Goal: Task Accomplishment & Management: Use online tool/utility

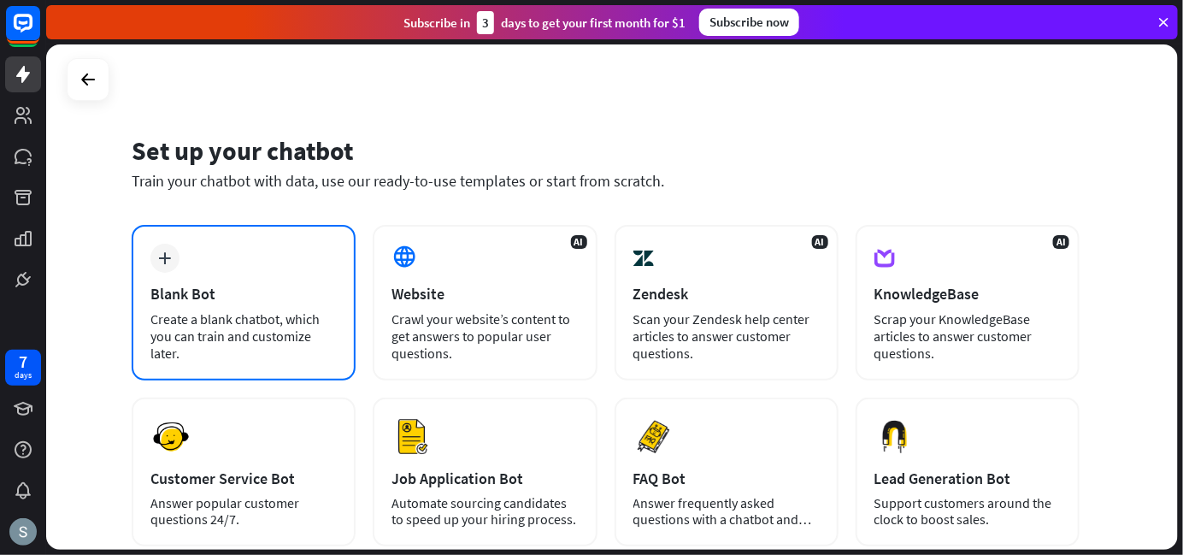
click at [270, 289] on div "Blank Bot" at bounding box center [243, 294] width 186 height 20
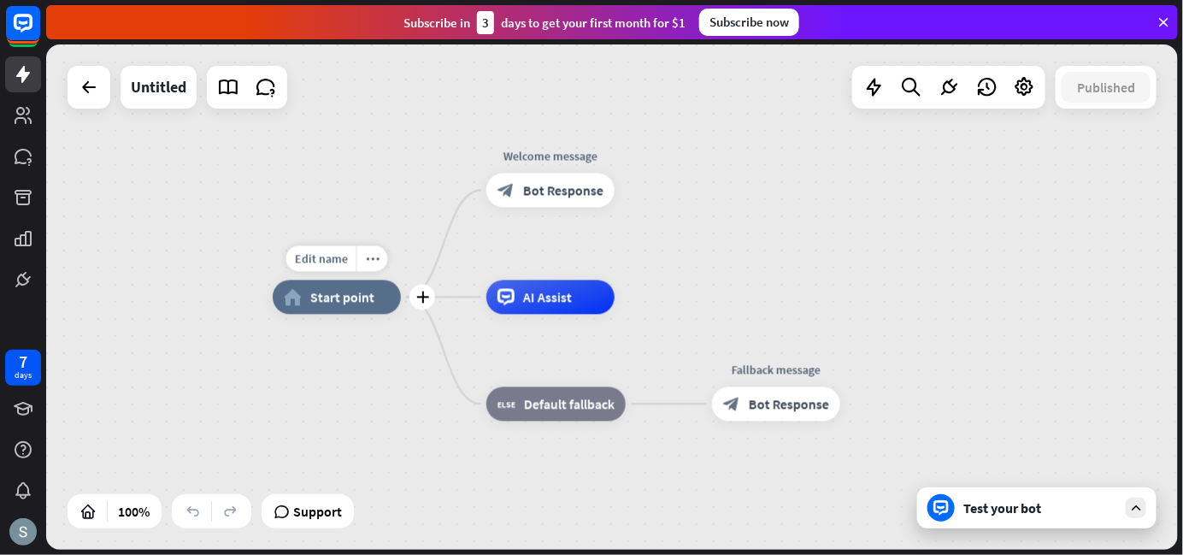
click at [298, 303] on icon "home_2" at bounding box center [293, 297] width 18 height 17
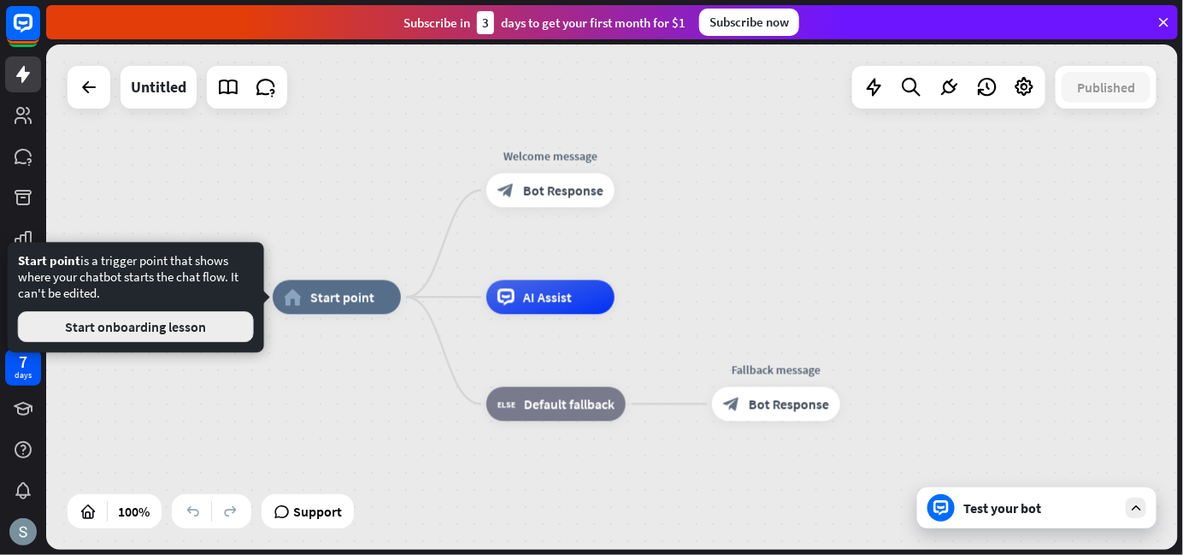
click at [173, 323] on button "Start onboarding lesson" at bounding box center [136, 326] width 236 height 31
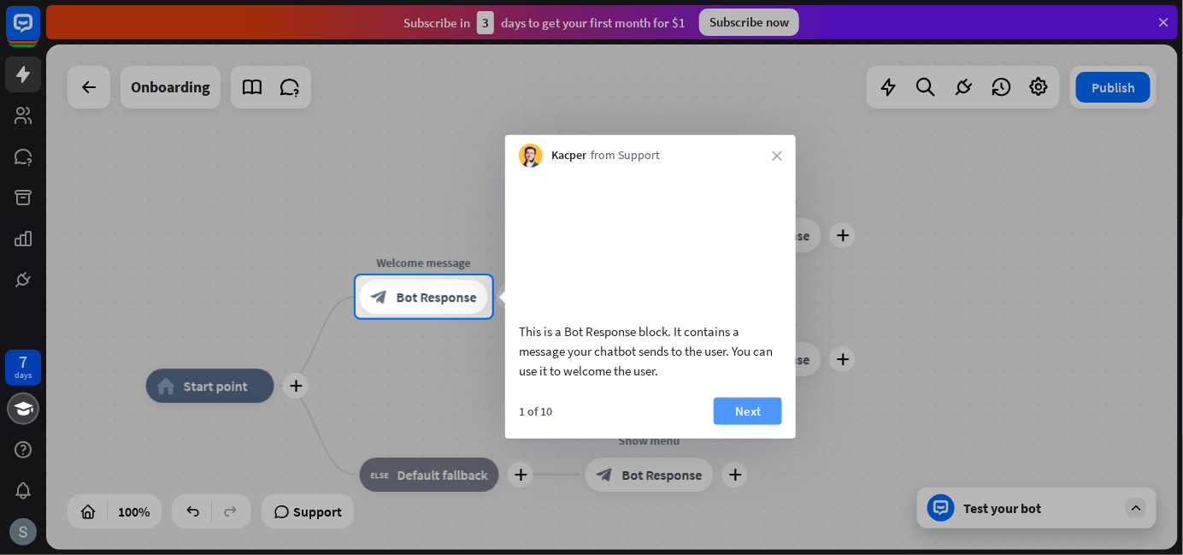
click at [740, 424] on button "Next" at bounding box center [748, 410] width 68 height 27
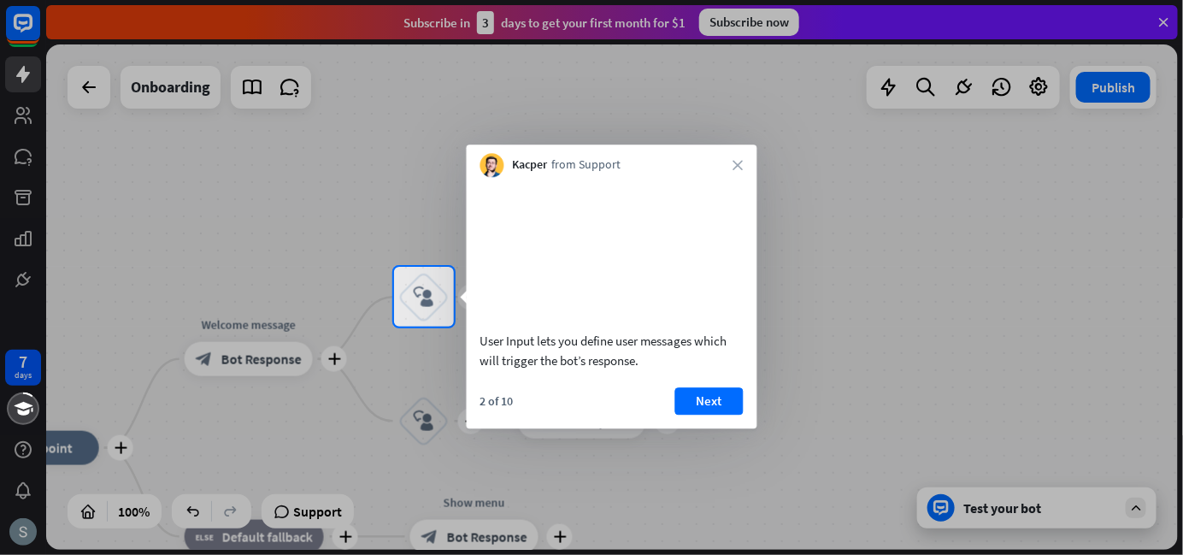
click at [740, 415] on button "Next" at bounding box center [709, 400] width 68 height 27
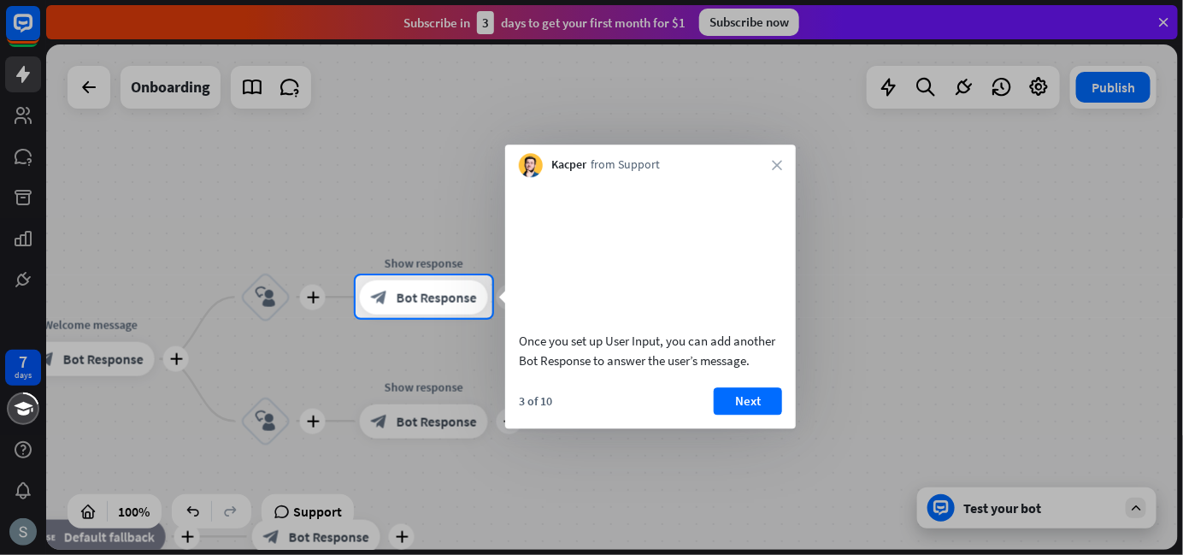
click at [740, 415] on button "Next" at bounding box center [748, 400] width 68 height 27
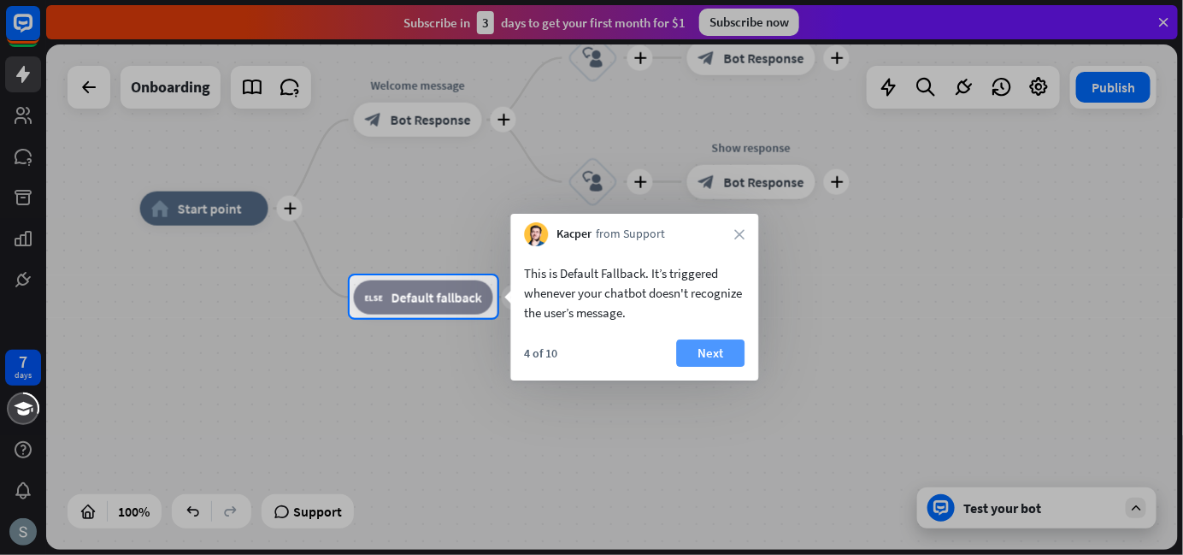
click at [690, 353] on button "Next" at bounding box center [710, 352] width 68 height 27
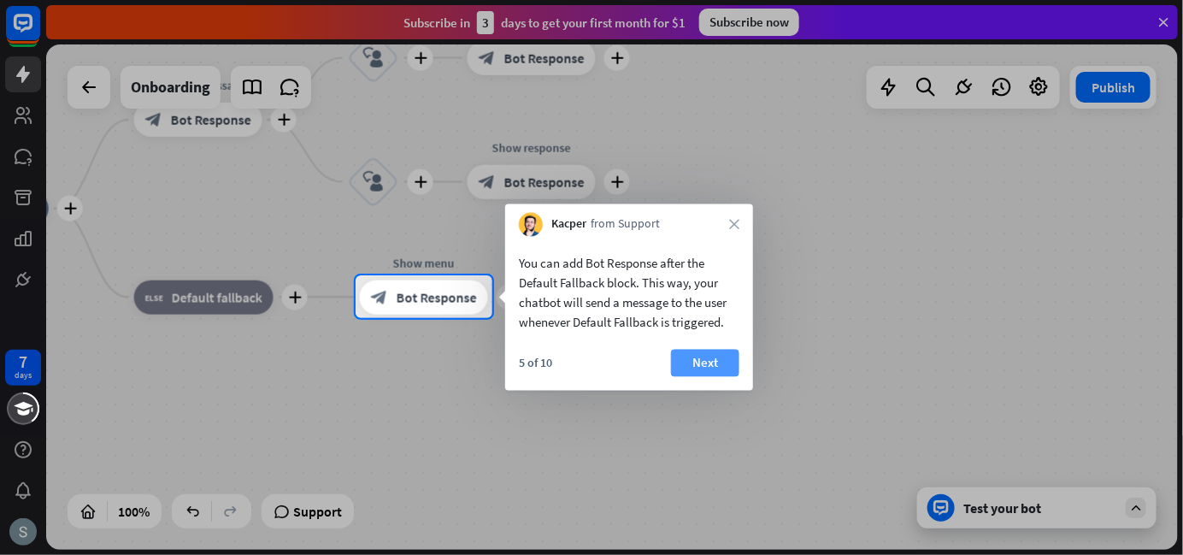
click at [716, 353] on button "Next" at bounding box center [705, 363] width 68 height 27
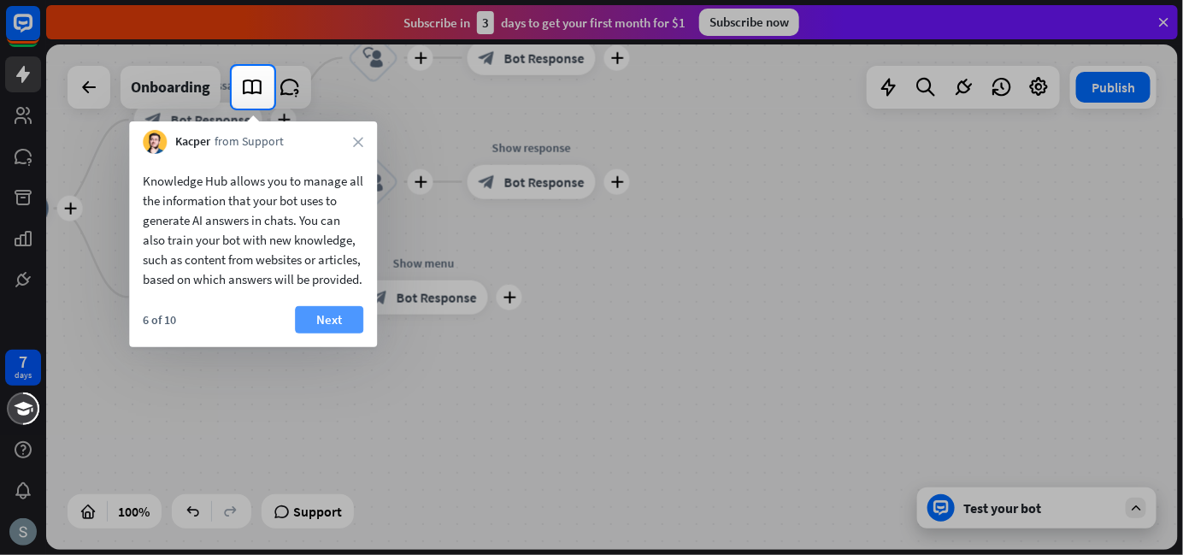
click at [329, 333] on button "Next" at bounding box center [329, 319] width 68 height 27
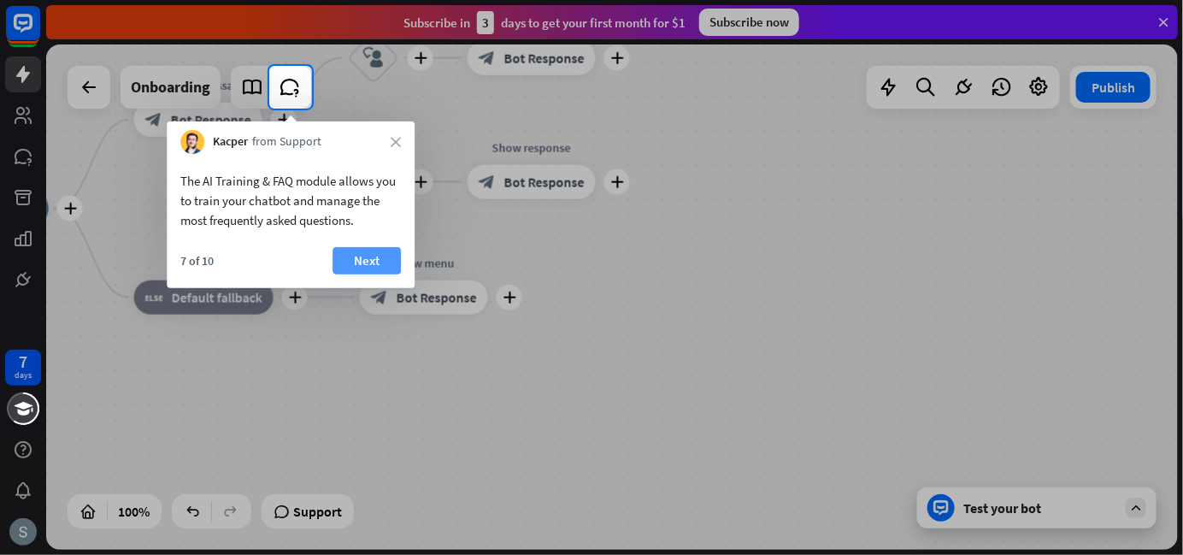
click at [371, 251] on button "Next" at bounding box center [367, 260] width 68 height 27
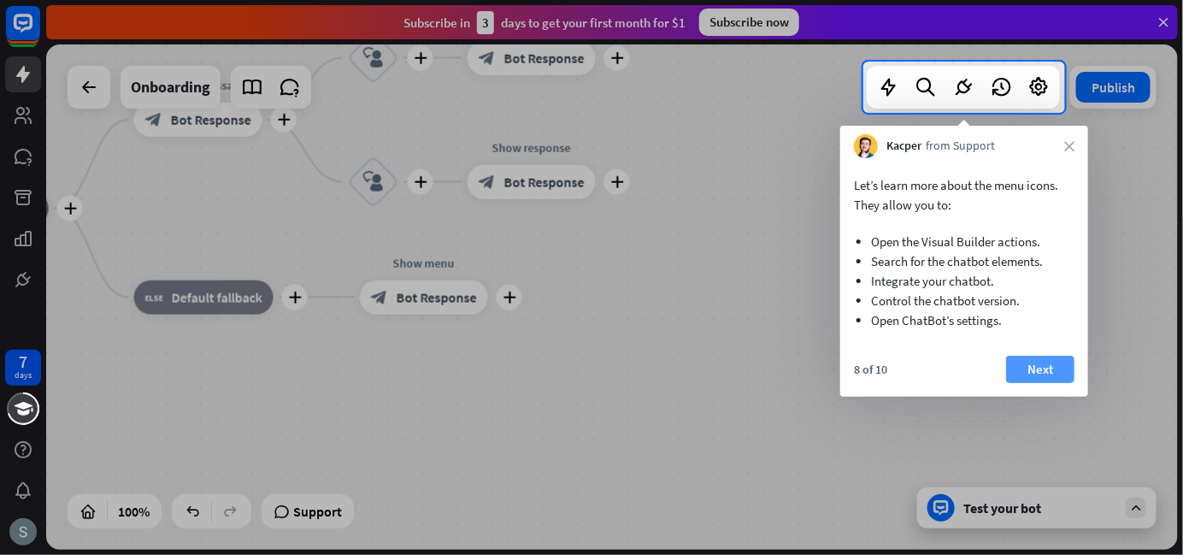
click at [1050, 369] on button "Next" at bounding box center [1040, 369] width 68 height 27
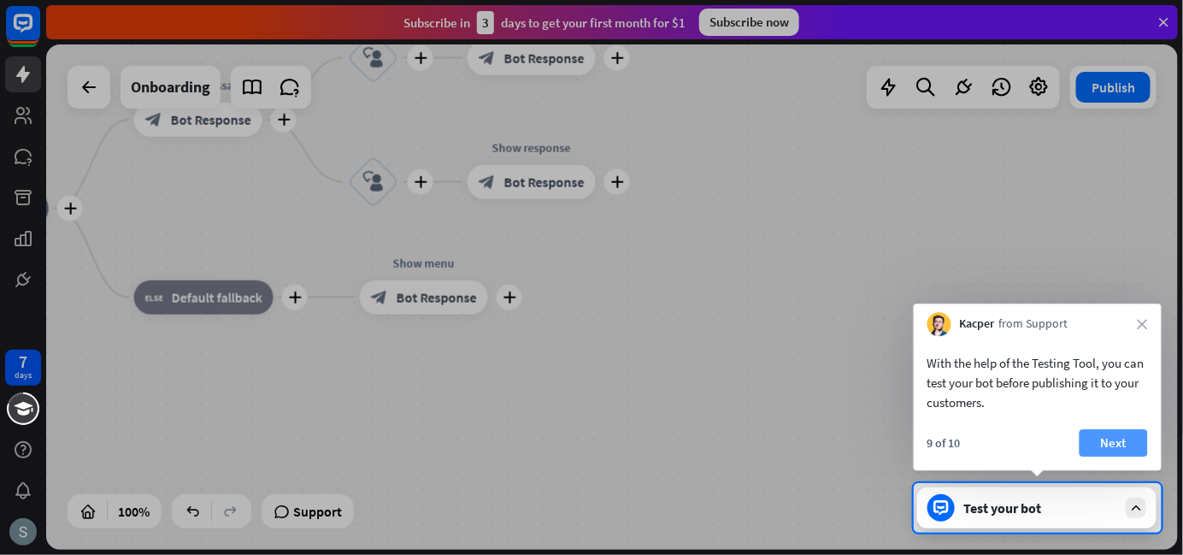
click at [1124, 445] on button "Next" at bounding box center [1114, 442] width 68 height 27
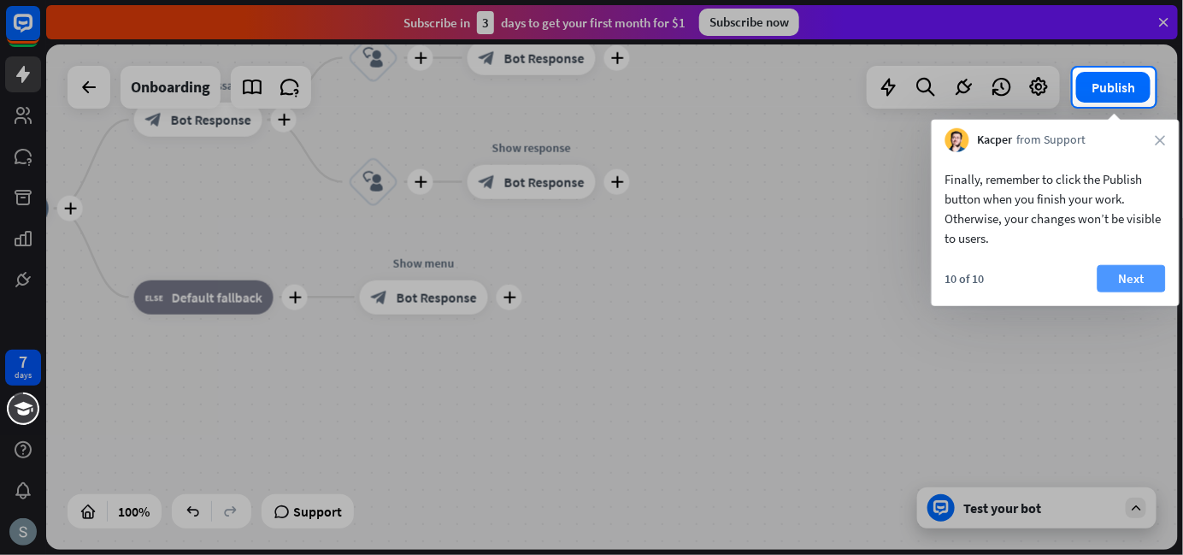
click at [1144, 275] on button "Next" at bounding box center [1132, 278] width 68 height 27
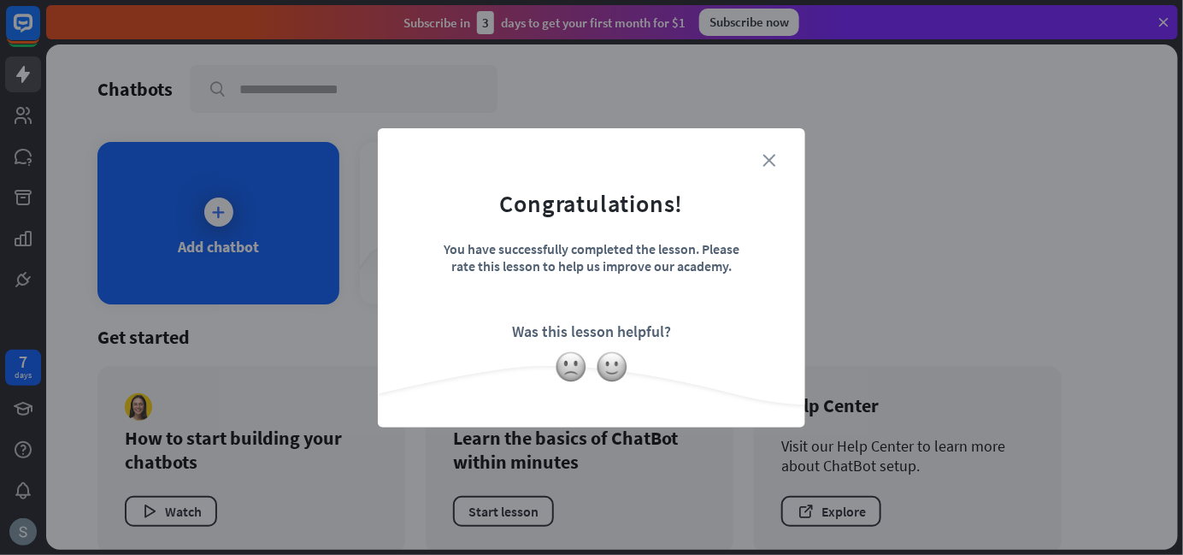
click at [774, 157] on icon "close" at bounding box center [769, 160] width 13 height 13
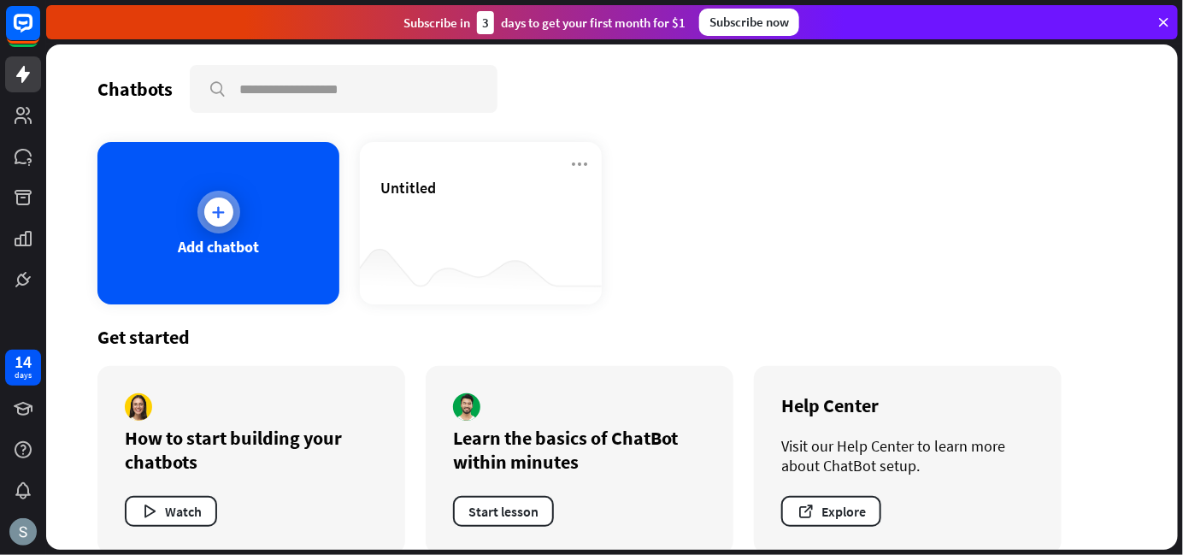
click at [313, 235] on div "Add chatbot" at bounding box center [218, 223] width 242 height 162
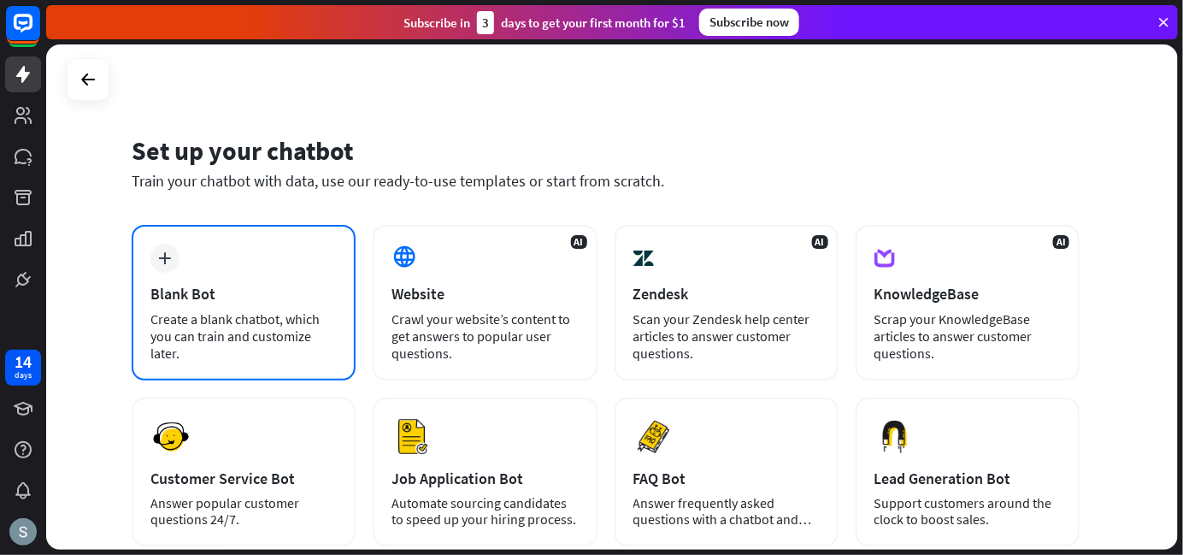
click at [251, 280] on div "plus Blank Bot Create a blank chatbot, which you can train and customize later." at bounding box center [244, 303] width 224 height 156
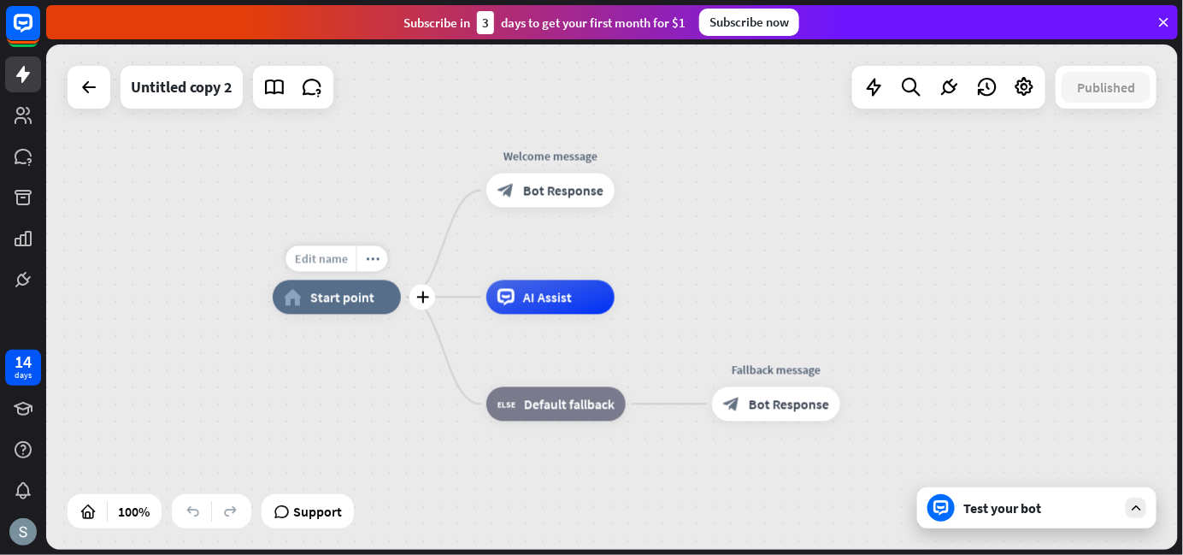
click at [335, 262] on span "Edit name" at bounding box center [321, 258] width 53 height 15
type input "*"
type input "*****"
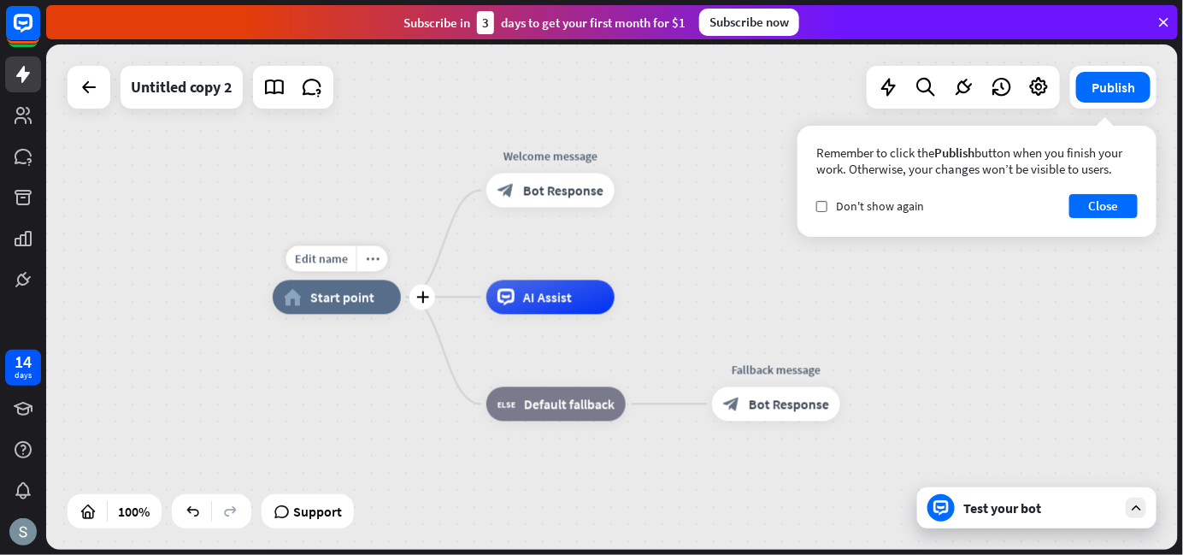
click at [368, 292] on span "Start point" at bounding box center [342, 297] width 64 height 17
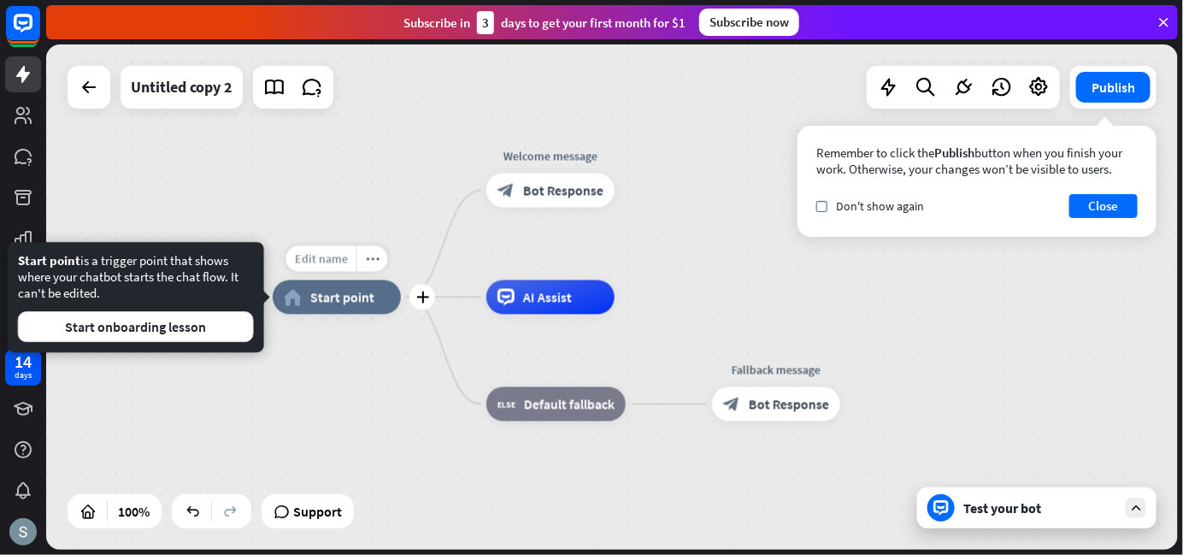
click at [317, 268] on div "Edit name" at bounding box center [321, 259] width 70 height 26
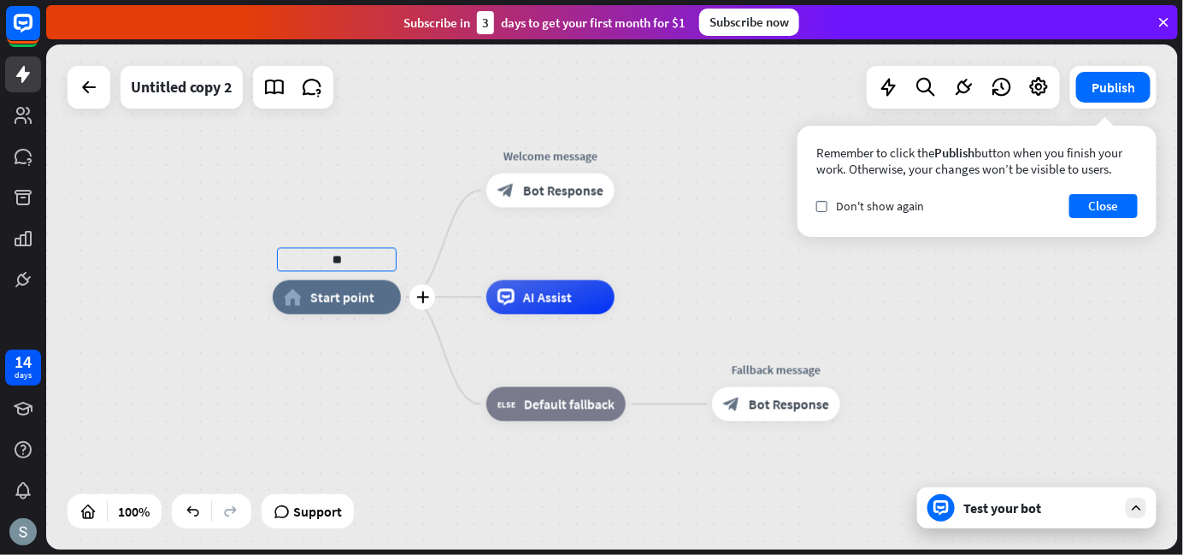
type input "*"
type input "**********"
click at [522, 186] on div "block_bot_response Bot Response" at bounding box center [550, 191] width 128 height 34
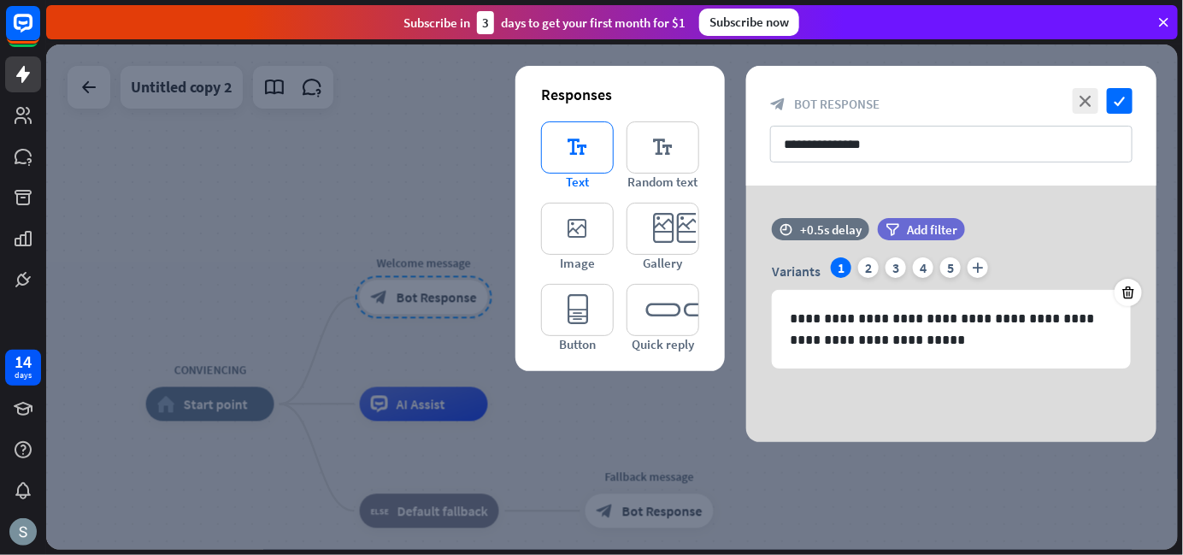
click at [567, 160] on icon "editor_text" at bounding box center [577, 147] width 73 height 52
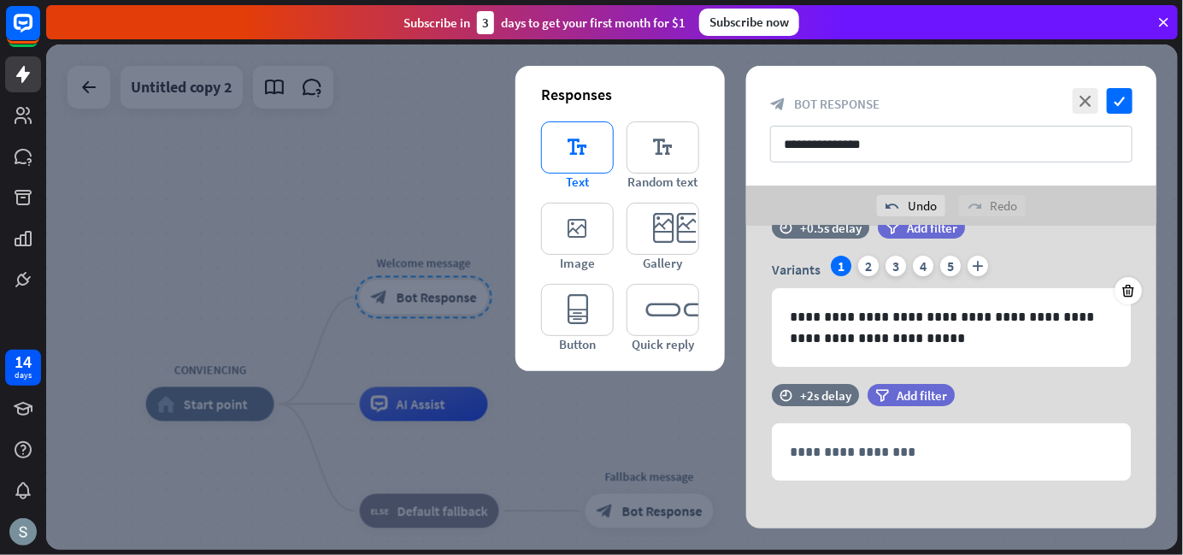
scroll to position [52, 0]
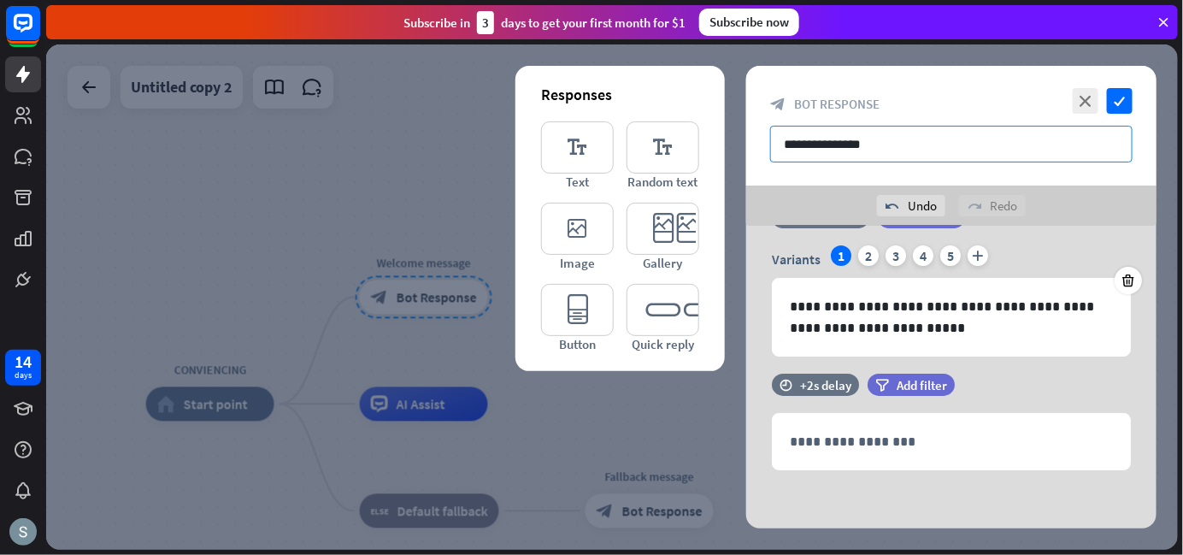
click at [807, 144] on input "**********" at bounding box center [951, 144] width 363 height 37
type input "**********"
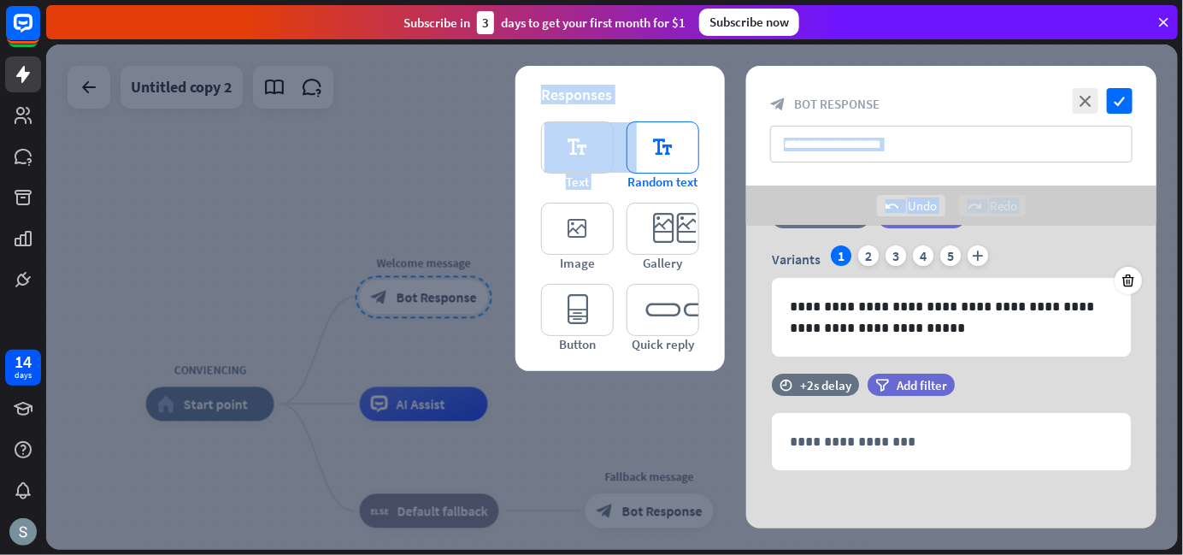
drag, startPoint x: 939, startPoint y: 124, endPoint x: 630, endPoint y: 156, distance: 310.3
click at [746, 156] on div "**********" at bounding box center [951, 297] width 410 height 463
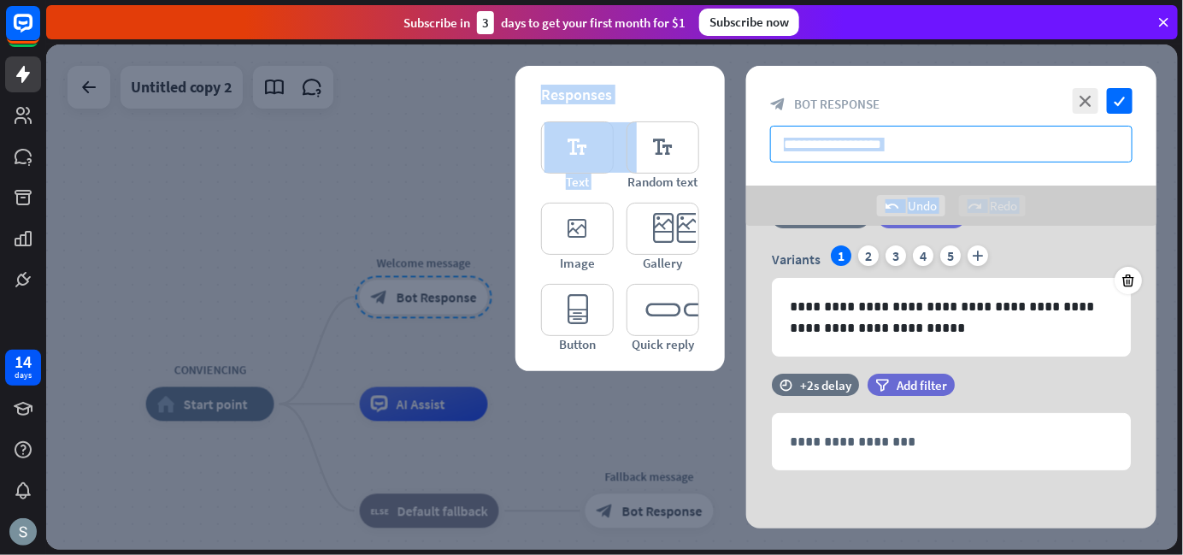
click at [982, 139] on input "**********" at bounding box center [951, 144] width 363 height 37
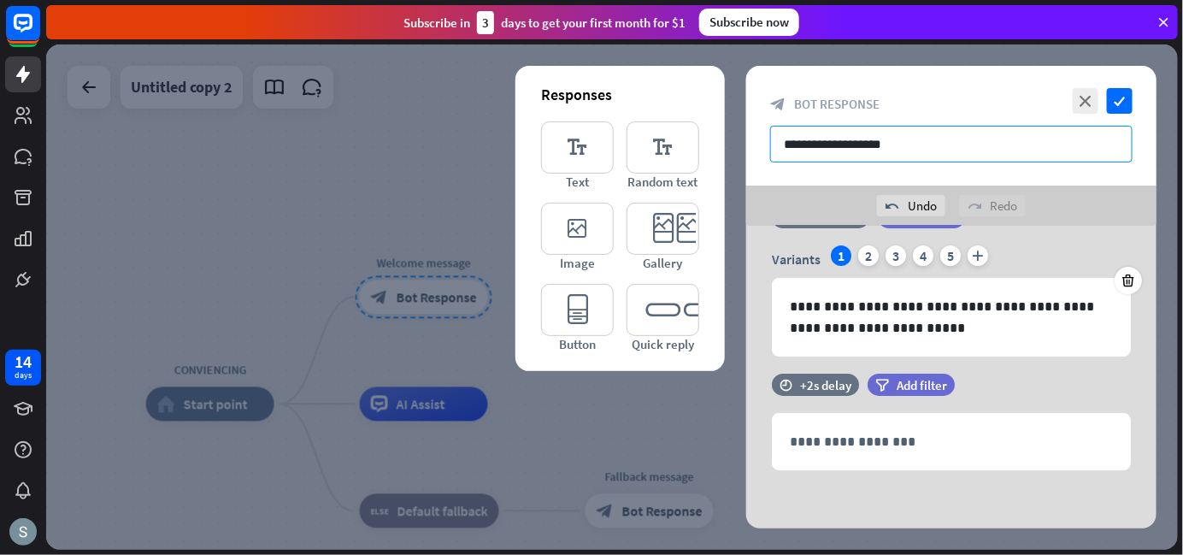
drag, startPoint x: 922, startPoint y: 141, endPoint x: 772, endPoint y: 144, distance: 149.6
click at [772, 144] on input "**********" at bounding box center [951, 144] width 363 height 37
type input "***"
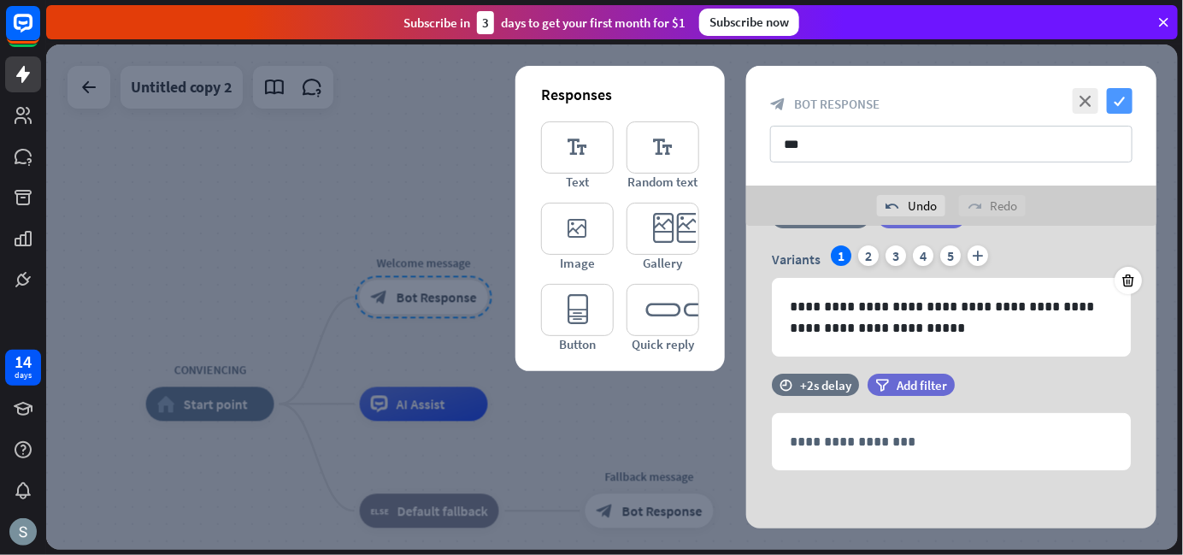
click at [1127, 95] on icon "check" at bounding box center [1120, 101] width 26 height 26
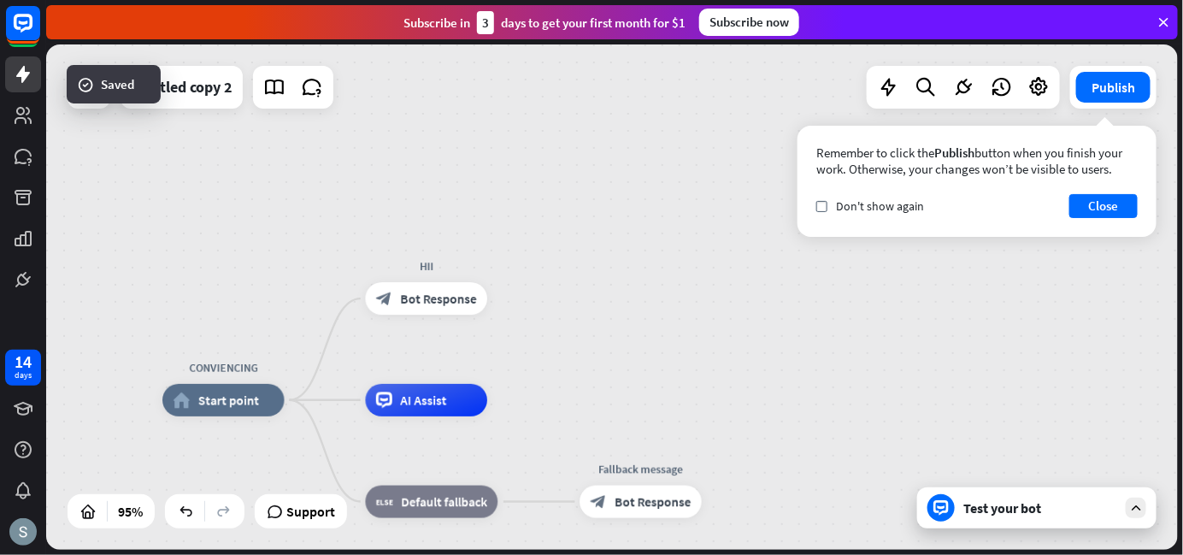
click at [1033, 510] on div "Test your bot" at bounding box center [1041, 507] width 154 height 17
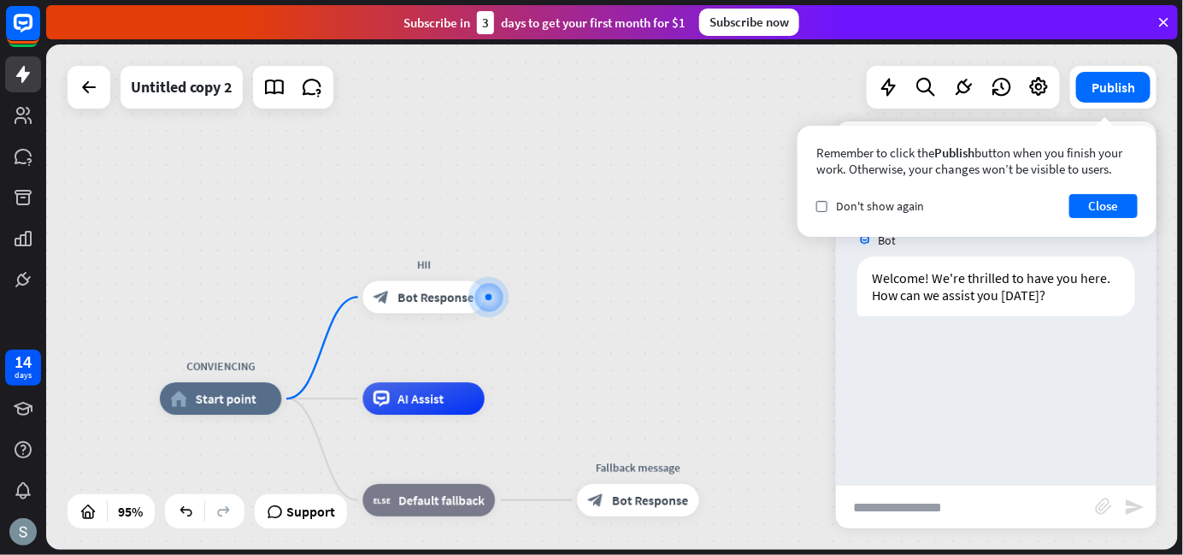
click at [979, 516] on input "text" at bounding box center [965, 507] width 259 height 43
type input "***"
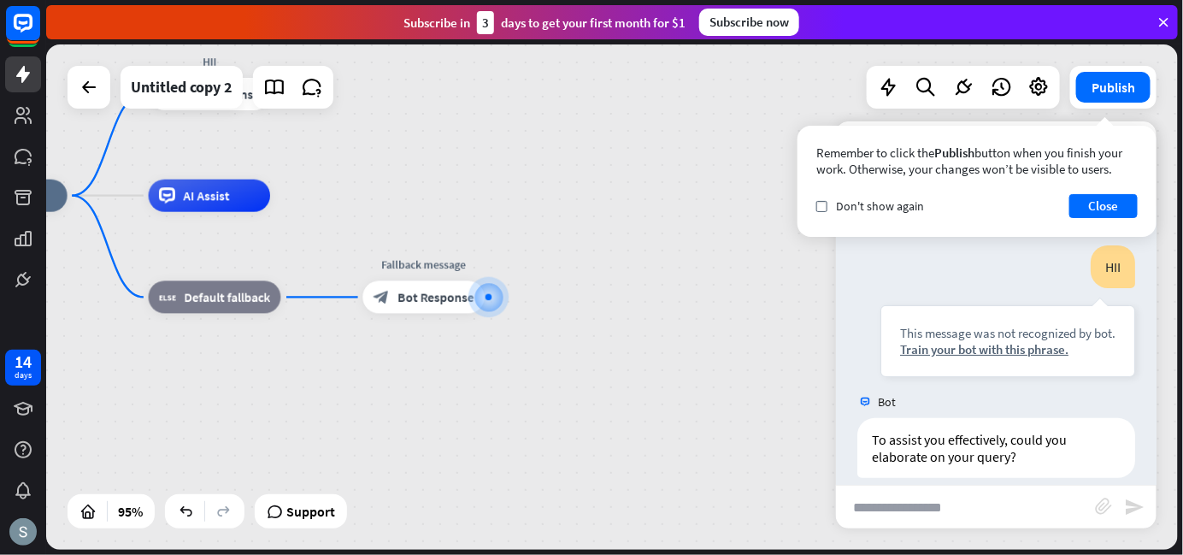
scroll to position [129, 0]
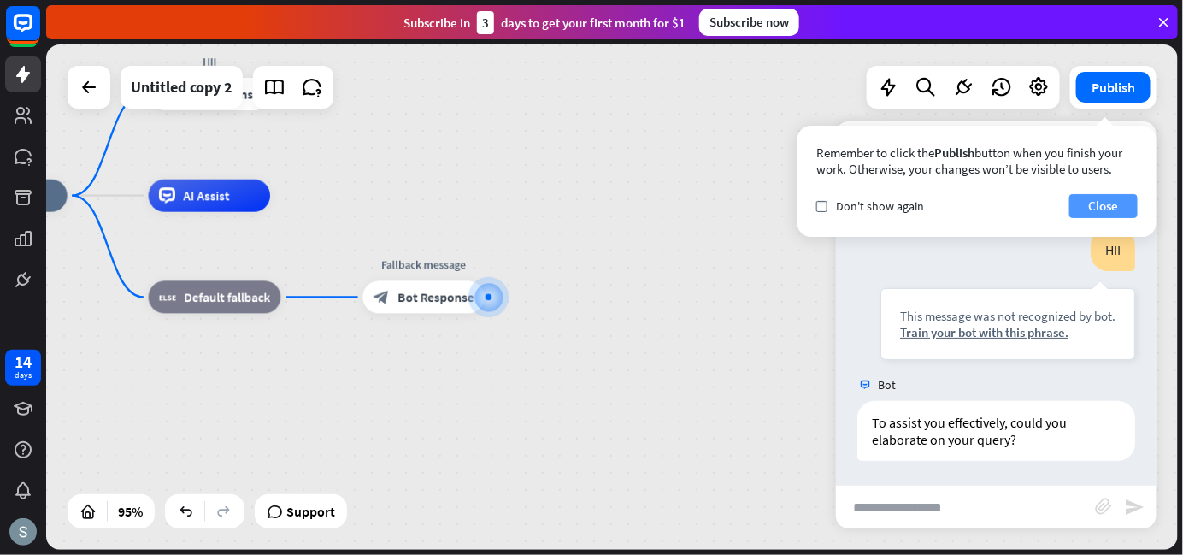
click at [1108, 202] on button "Close" at bounding box center [1104, 206] width 68 height 24
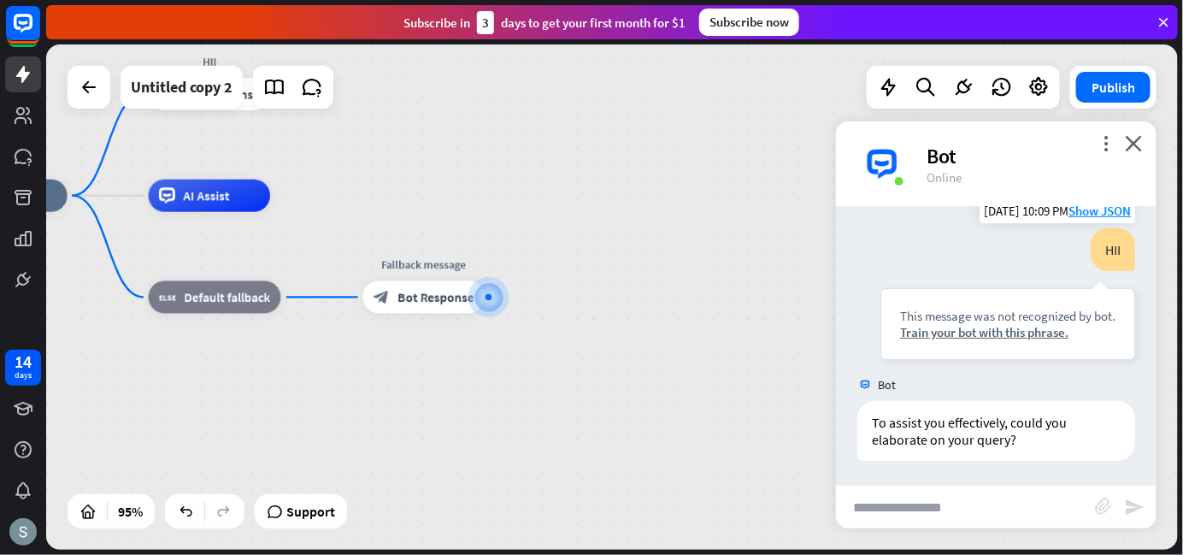
scroll to position [0, 0]
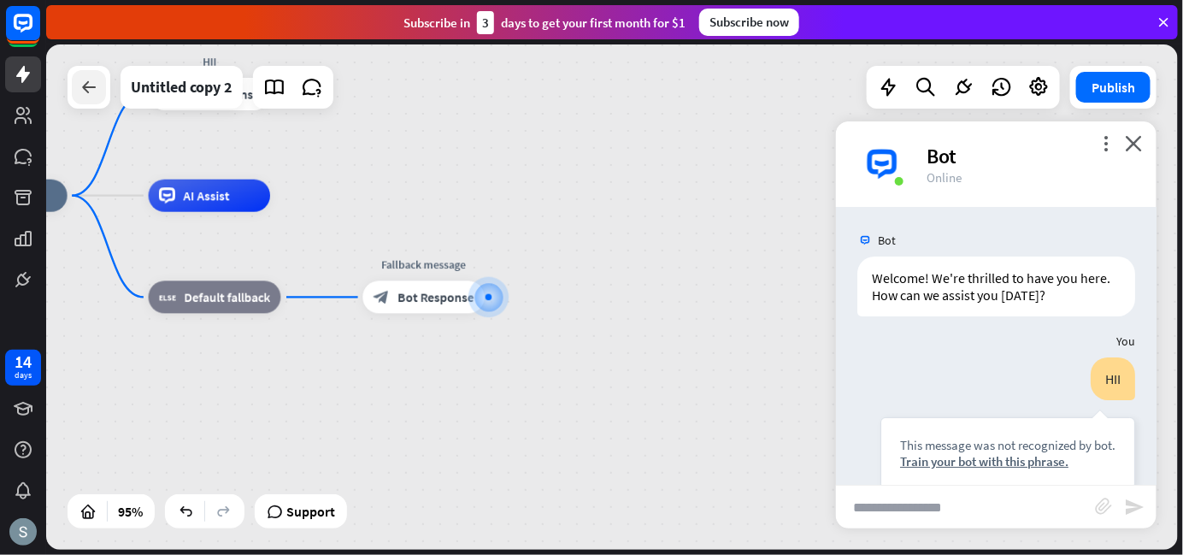
click at [103, 98] on div at bounding box center [89, 87] width 34 height 34
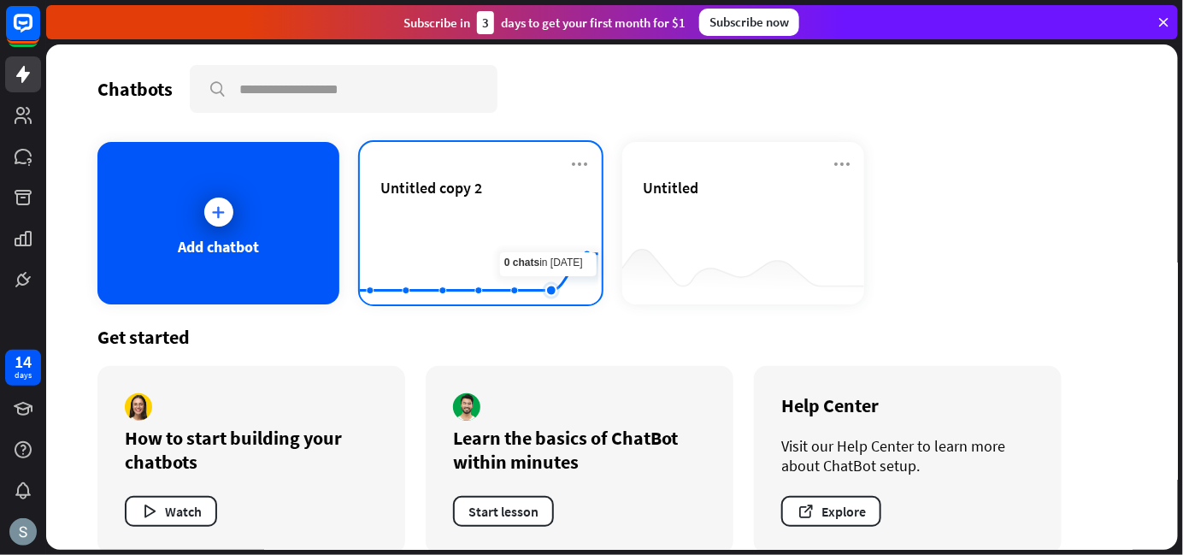
drag, startPoint x: 531, startPoint y: 232, endPoint x: 471, endPoint y: 212, distance: 63.0
click at [471, 212] on rect at bounding box center [479, 262] width 239 height 107
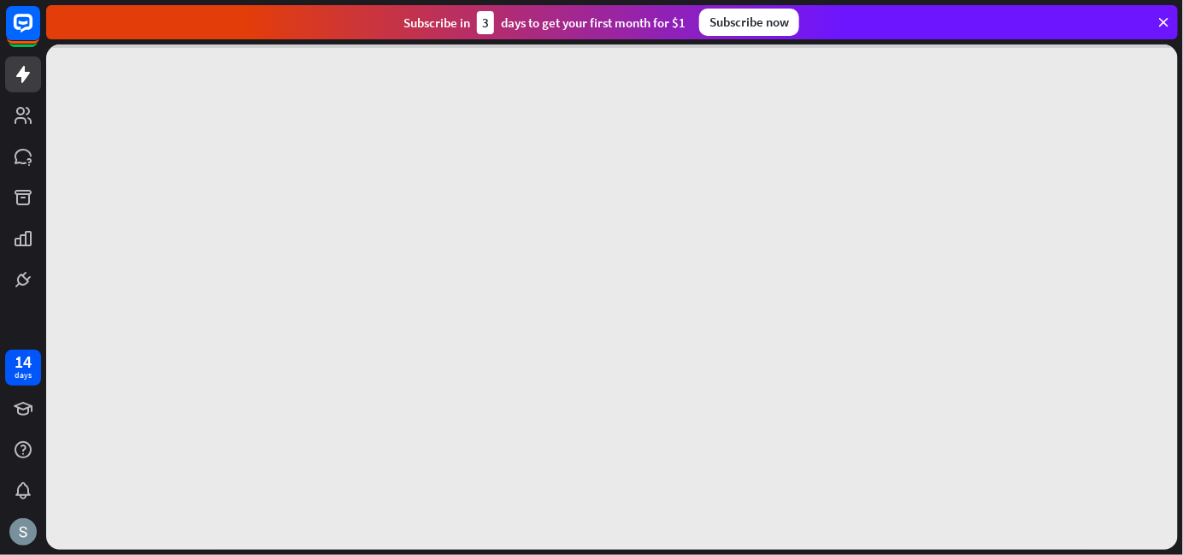
click at [471, 212] on div at bounding box center [612, 296] width 1132 height 505
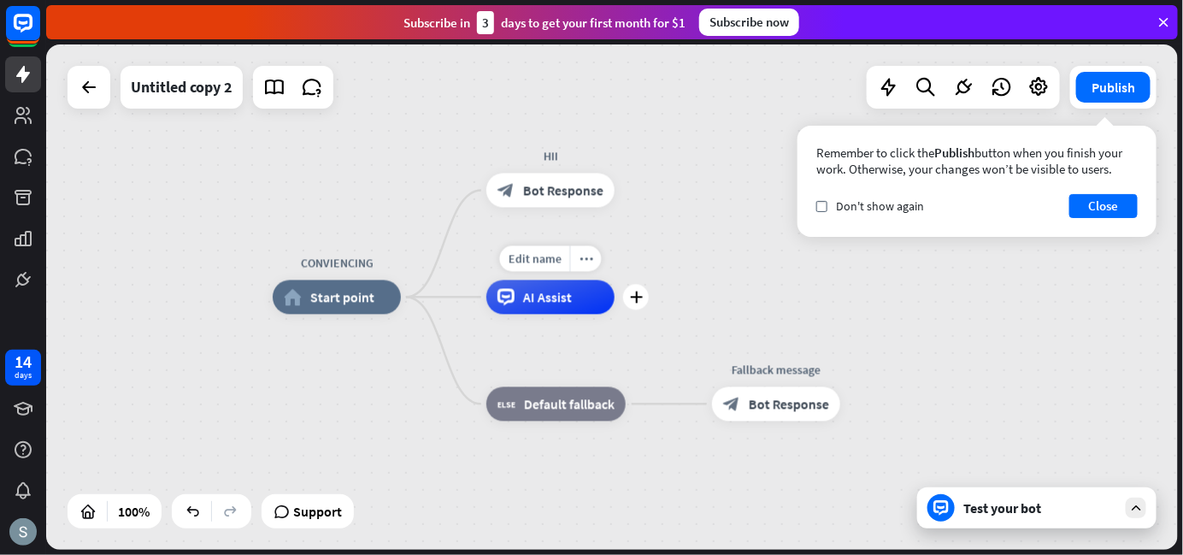
click at [568, 298] on span "AI Assist" at bounding box center [547, 297] width 49 height 17
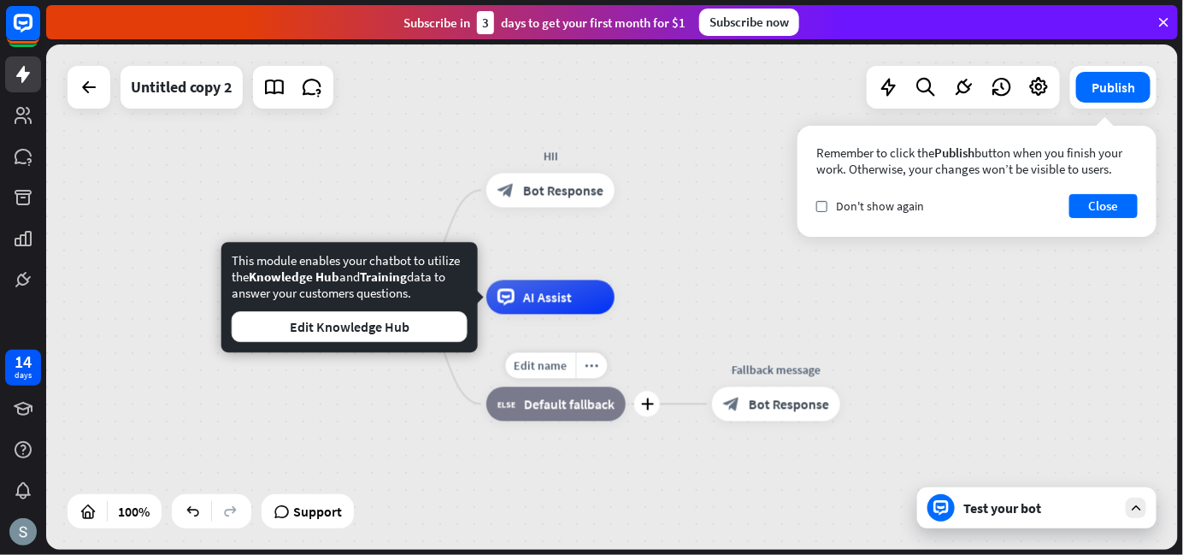
click at [573, 410] on span "Default fallback" at bounding box center [569, 404] width 91 height 17
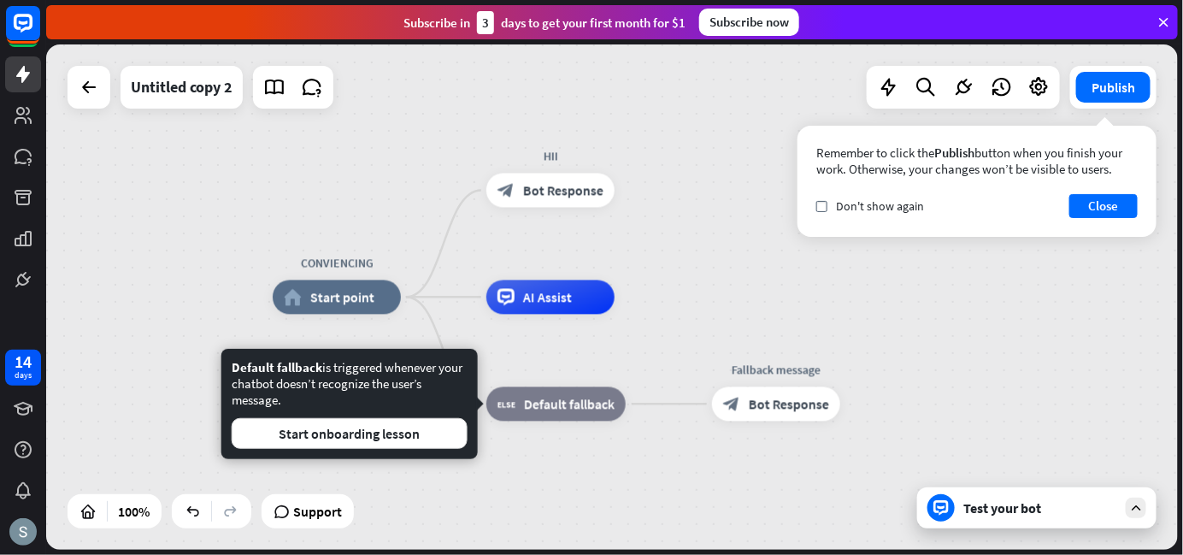
click at [1171, 25] on div "Subscribe [DATE] to get your first month for $1 Subscribe now" at bounding box center [612, 22] width 1132 height 34
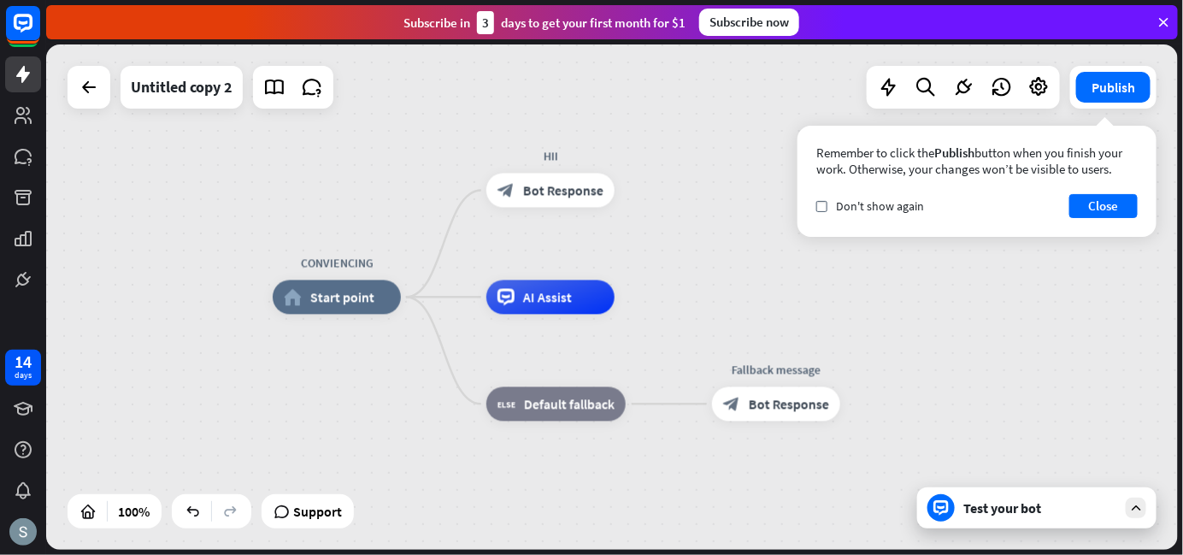
click at [1166, 21] on icon at bounding box center [1163, 22] width 15 height 15
